Goal: Navigation & Orientation: Find specific page/section

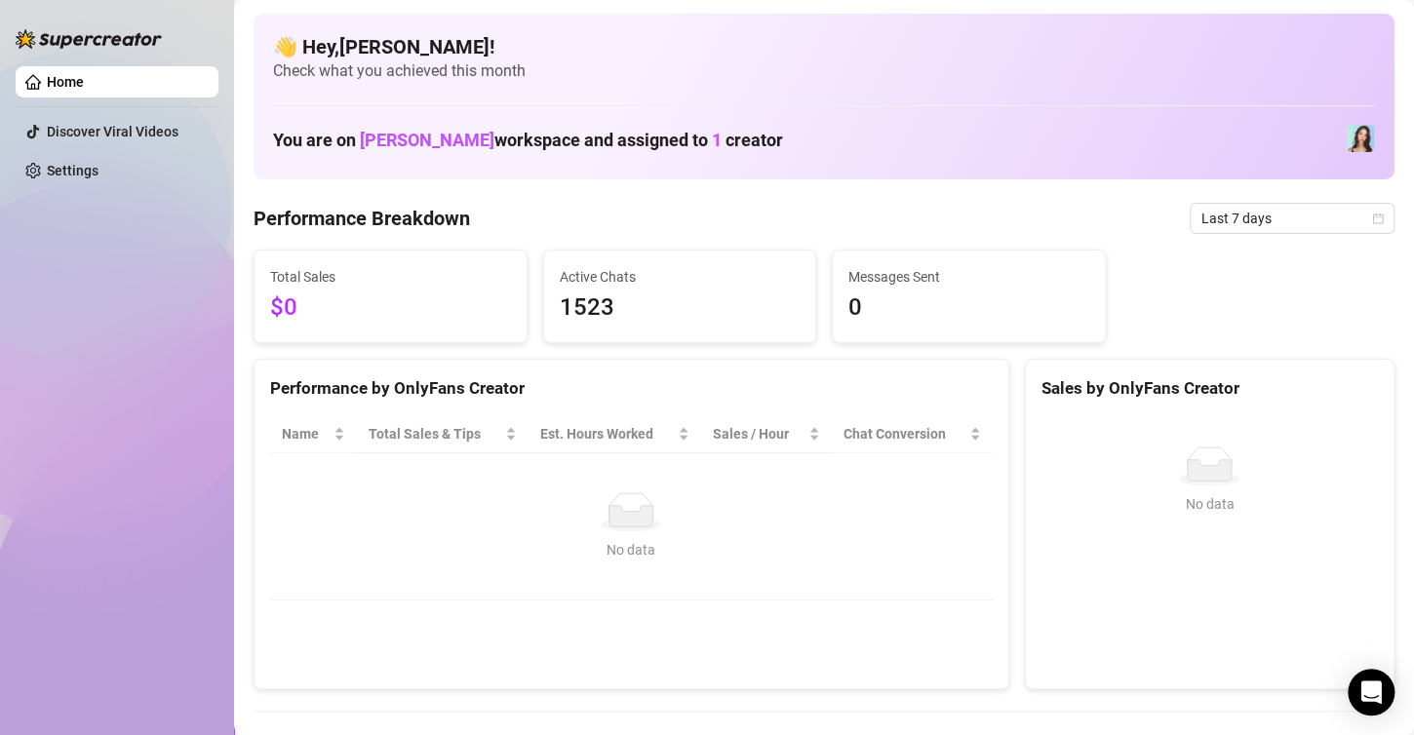
click at [30, 346] on div "Home Discover Viral Videos Settings" at bounding box center [117, 359] width 203 height 718
